Goal: Task Accomplishment & Management: Manage account settings

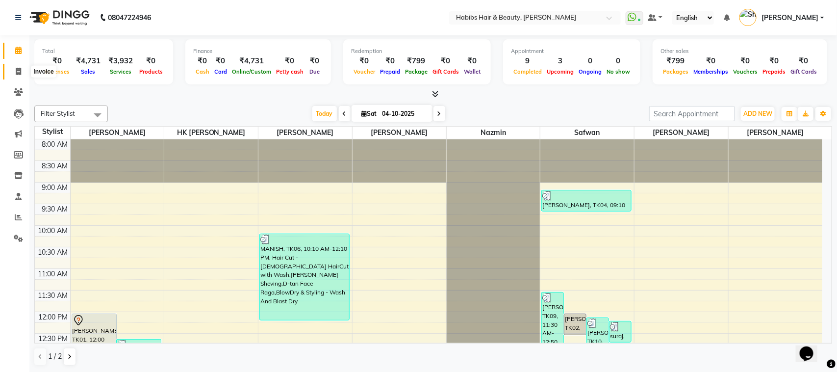
click at [20, 72] on icon at bounding box center [18, 71] width 5 height 7
select select "service"
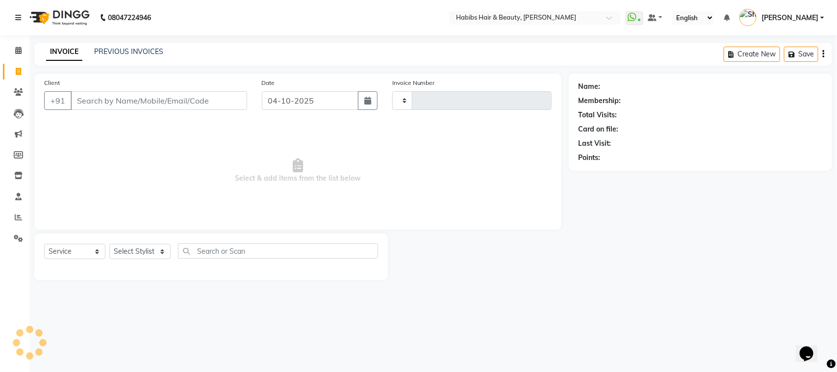
type input "5958"
select select "6465"
click at [130, 52] on link "PREVIOUS INVOICES" at bounding box center [128, 51] width 69 height 9
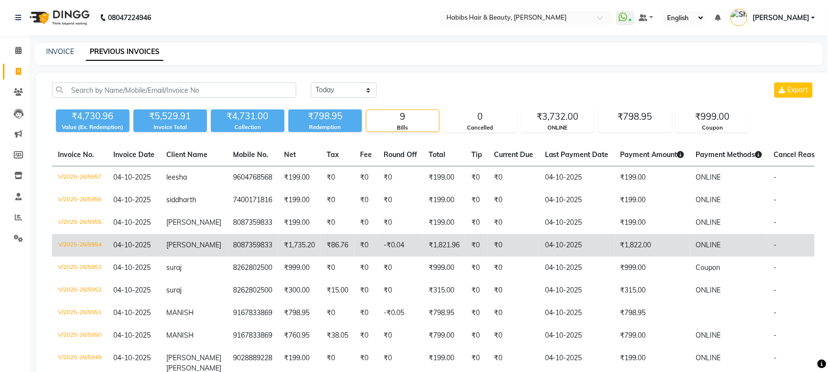
click at [629, 244] on td "₹1,822.00" at bounding box center [652, 245] width 76 height 23
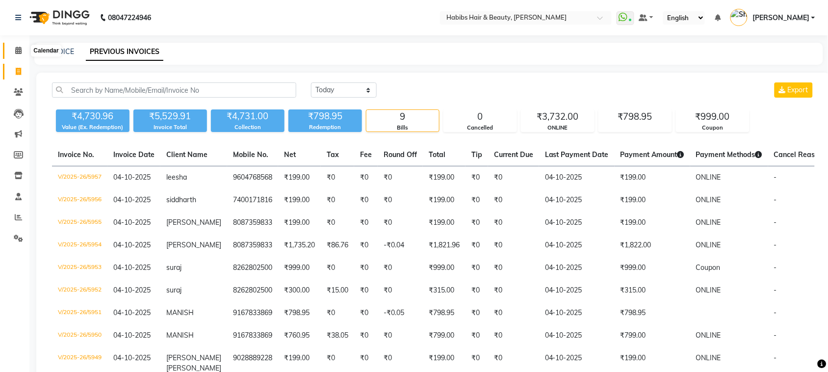
click at [19, 50] on icon at bounding box center [18, 50] width 6 height 7
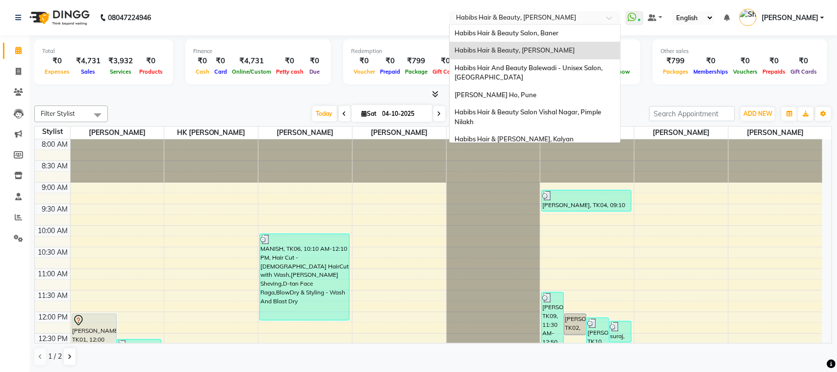
click at [608, 21] on span at bounding box center [612, 21] width 12 height 10
click at [569, 36] on div "Habibs Hair & Beauty Salon, Baner" at bounding box center [535, 34] width 171 height 18
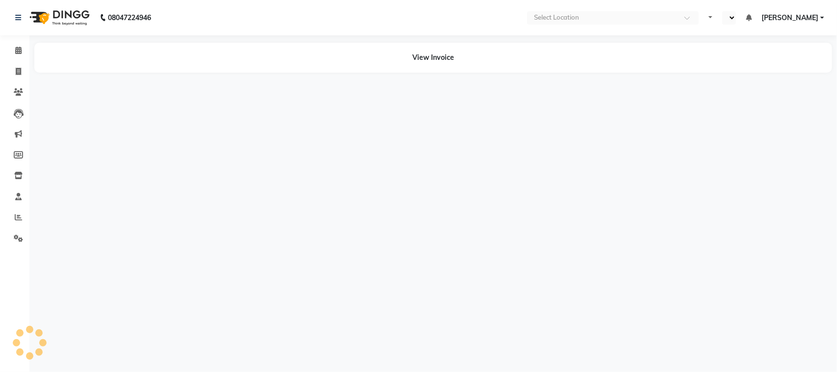
select select "en"
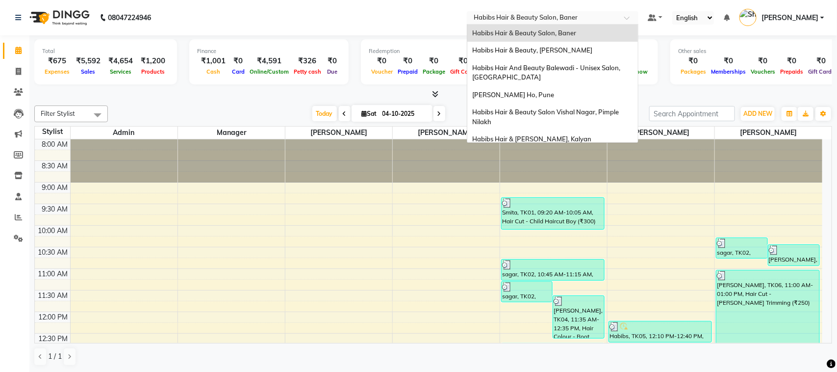
click at [617, 16] on div at bounding box center [553, 19] width 172 height 10
click at [572, 68] on span "Habibs Hair And Beauty Balewadi - Unisex Salon, [GEOGRAPHIC_DATA]" at bounding box center [547, 73] width 150 height 18
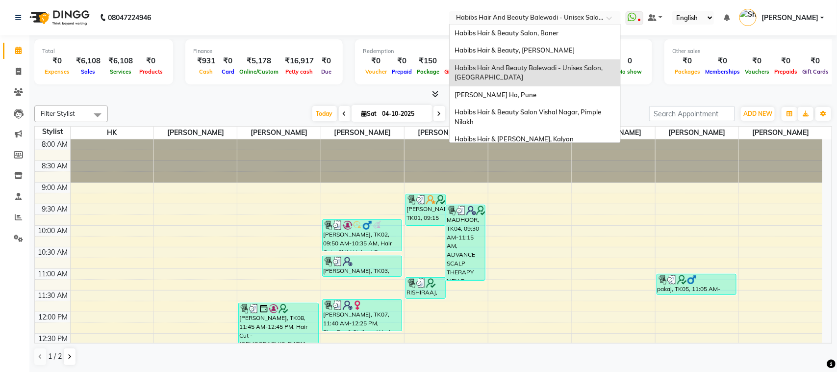
click at [601, 19] on div at bounding box center [535, 19] width 172 height 10
click at [545, 110] on span "Habibs Hair & Beauty Salon Vishal Nagar, Pimple Nilakh" at bounding box center [528, 117] width 148 height 18
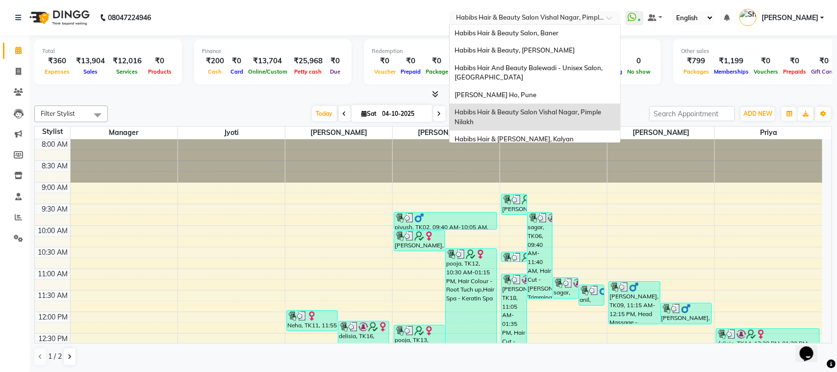
click at [603, 14] on div at bounding box center [535, 19] width 172 height 10
click at [548, 133] on div "Habibs Hair & [PERSON_NAME], Kalyan" at bounding box center [535, 139] width 171 height 18
